Goal: Task Accomplishment & Management: Manage account settings

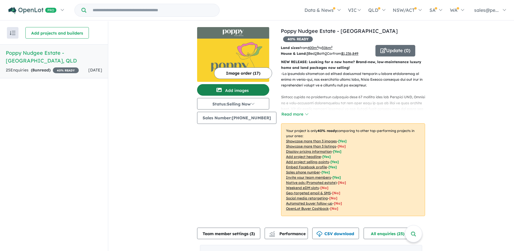
click at [230, 87] on button "Add images" at bounding box center [233, 90] width 72 height 12
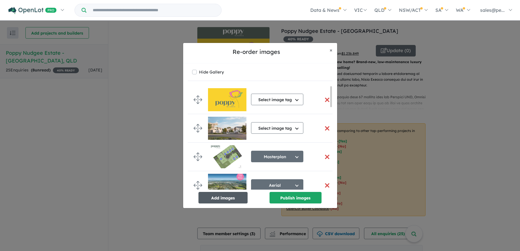
click at [222, 196] on button "Add images" at bounding box center [222, 198] width 49 height 12
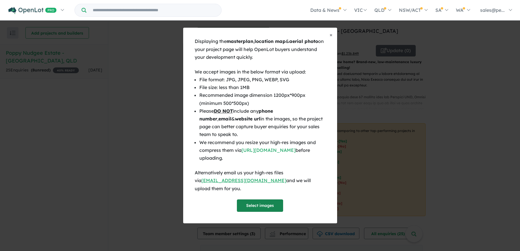
click at [257, 200] on button "Select images" at bounding box center [260, 206] width 46 height 12
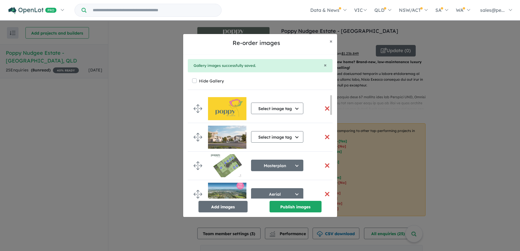
click at [324, 165] on button "button" at bounding box center [327, 166] width 12 height 12
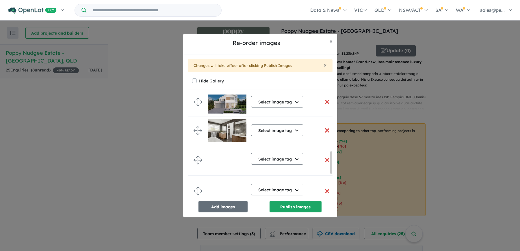
scroll to position [379, 0]
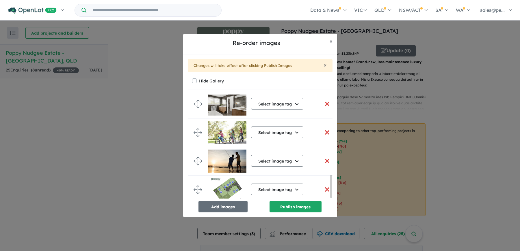
drag, startPoint x: 331, startPoint y: 104, endPoint x: 335, endPoint y: 219, distance: 114.9
click at [334, 219] on div "Re-order images × Close × Changes will take effect after clicking Publish Image…" at bounding box center [260, 125] width 520 height 251
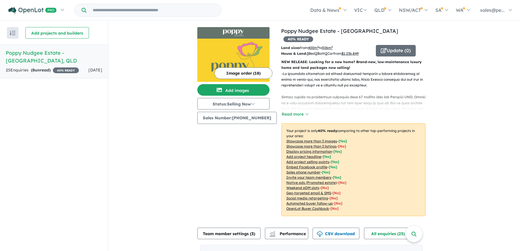
scroll to position [0, 0]
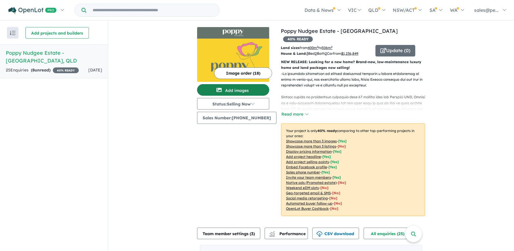
click at [246, 90] on button "Add images" at bounding box center [233, 90] width 72 height 12
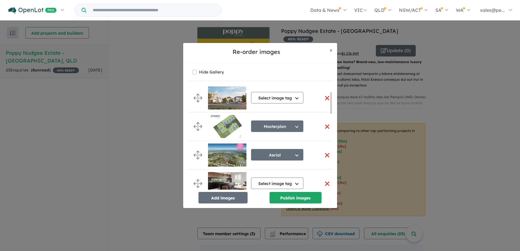
scroll to position [29, 0]
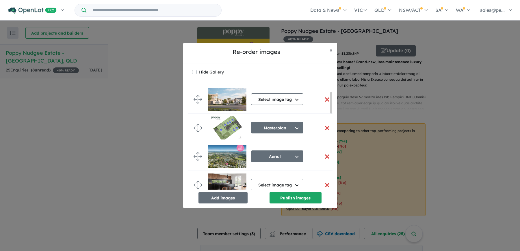
drag, startPoint x: 330, startPoint y: 95, endPoint x: 325, endPoint y: 102, distance: 9.0
click at [325, 102] on div "Select image tag Select image tag Aerial Location Map Masterplan Lifestyle Amen…" at bounding box center [260, 138] width 145 height 104
click at [323, 128] on button "button" at bounding box center [327, 128] width 12 height 12
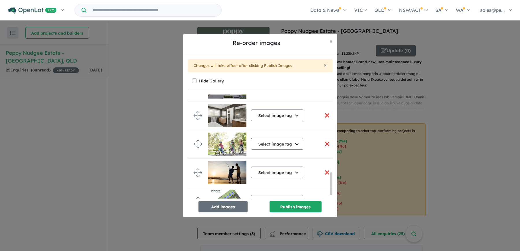
scroll to position [379, 0]
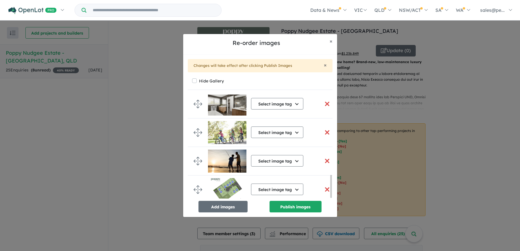
drag, startPoint x: 331, startPoint y: 111, endPoint x: 331, endPoint y: 199, distance: 87.8
click at [331, 199] on div "Select image tag Select image tag Aerial Location Map Masterplan Lifestyle Amen…" at bounding box center [260, 147] width 145 height 104
click at [298, 188] on button "Select image tag" at bounding box center [277, 190] width 52 height 12
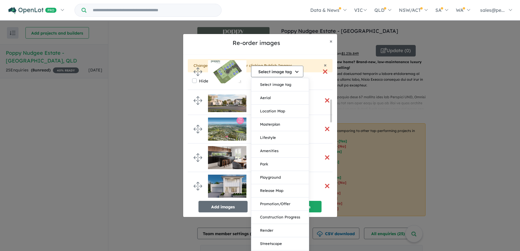
scroll to position [0, 0]
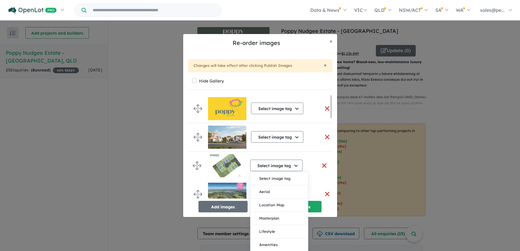
drag, startPoint x: 199, startPoint y: 186, endPoint x: 198, endPoint y: 164, distance: 22.2
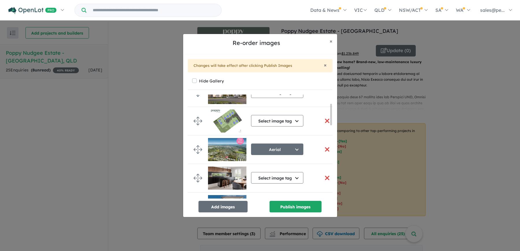
drag, startPoint x: 331, startPoint y: 106, endPoint x: 331, endPoint y: 116, distance: 10.4
click at [331, 116] on div at bounding box center [331, 115] width 2 height 22
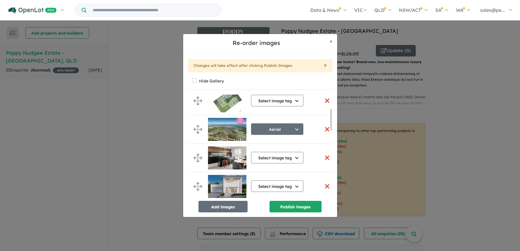
drag, startPoint x: 330, startPoint y: 116, endPoint x: 330, endPoint y: 121, distance: 4.6
click at [330, 121] on div at bounding box center [331, 120] width 2 height 22
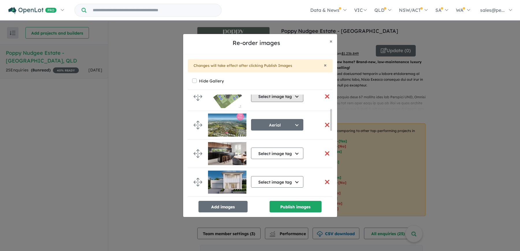
click at [295, 97] on button "Select image tag" at bounding box center [277, 97] width 52 height 12
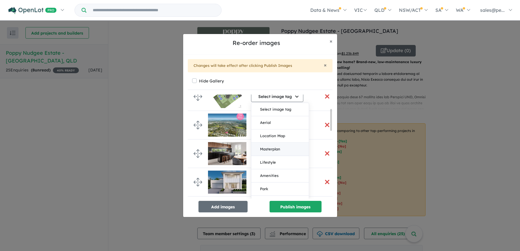
click at [284, 147] on button "Masterplan" at bounding box center [279, 149] width 57 height 13
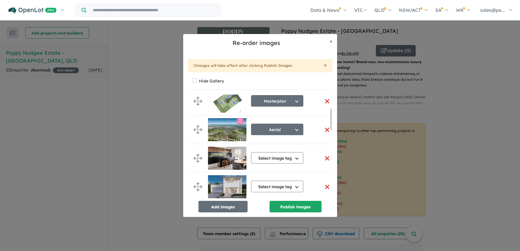
scroll to position [68, 0]
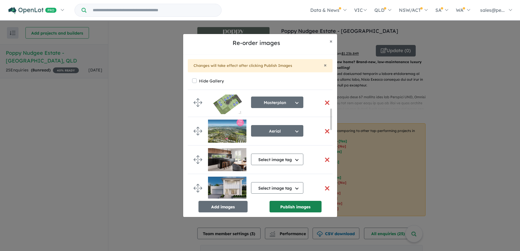
click at [291, 206] on button "Publish images" at bounding box center [295, 207] width 52 height 12
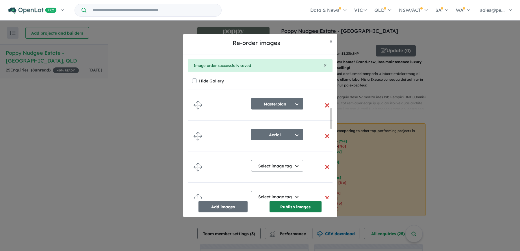
scroll to position [65, 0]
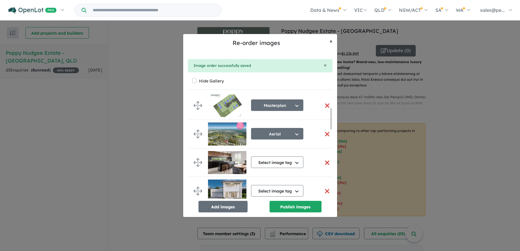
click at [331, 41] on span "×" at bounding box center [330, 41] width 3 height 7
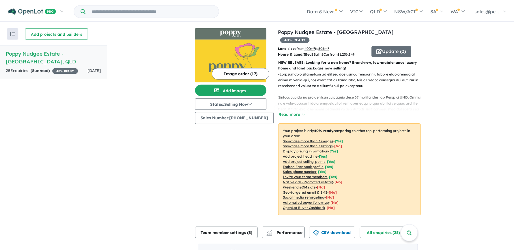
scroll to position [64, 0]
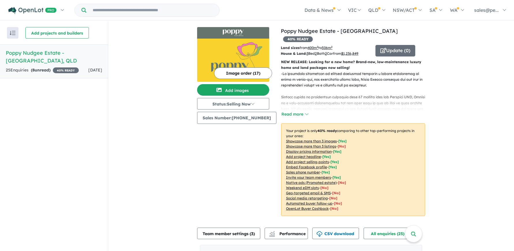
click at [236, 58] on img at bounding box center [233, 60] width 72 height 43
